Goal: Task Accomplishment & Management: Manage account settings

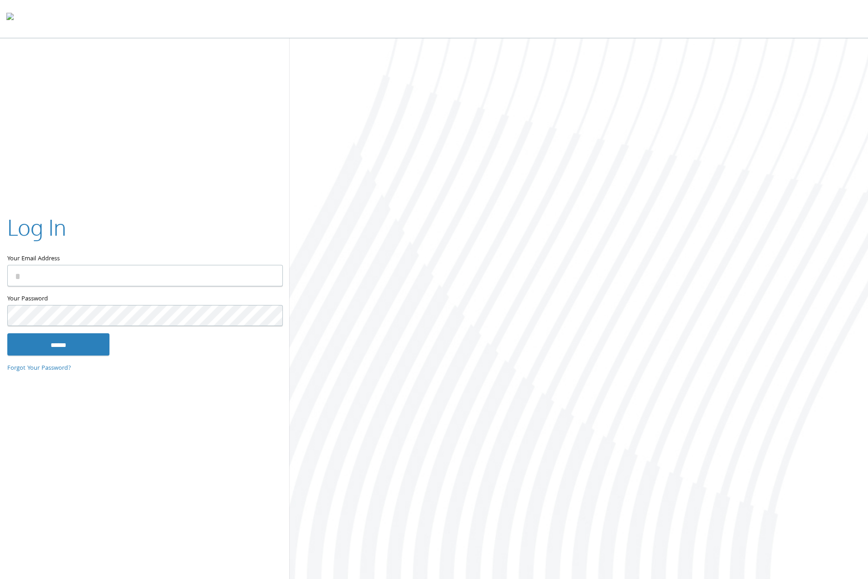
type input "**********"
click at [73, 276] on input "**********" at bounding box center [144, 275] width 275 height 21
click at [74, 276] on input "**********" at bounding box center [144, 275] width 275 height 21
type input "**********"
